Goal: Task Accomplishment & Management: Use online tool/utility

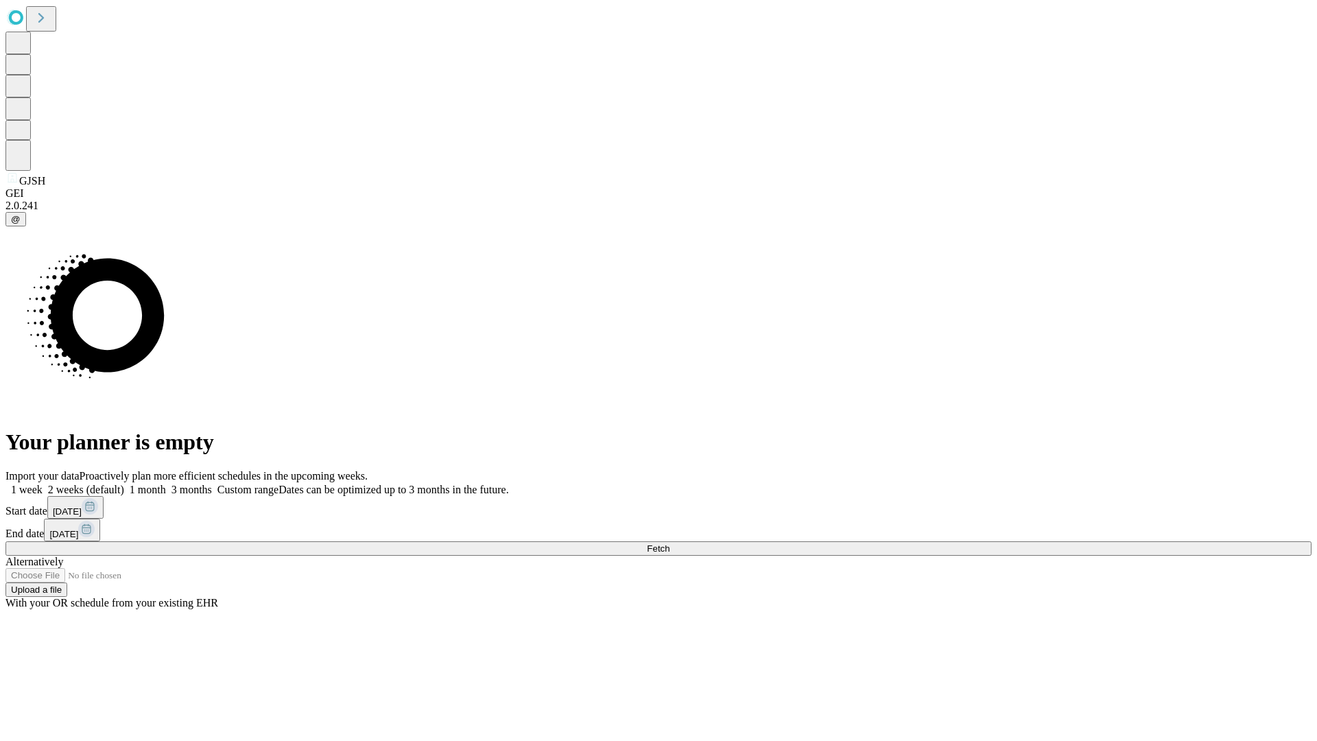
click at [670, 543] on span "Fetch" at bounding box center [658, 548] width 23 height 10
